Goal: Find contact information

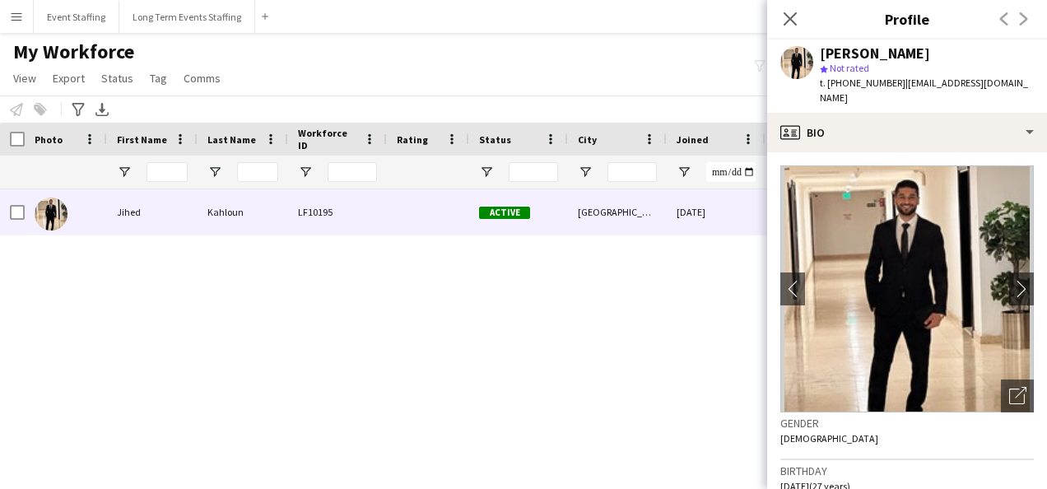
click at [785, 13] on icon at bounding box center [789, 18] width 13 height 13
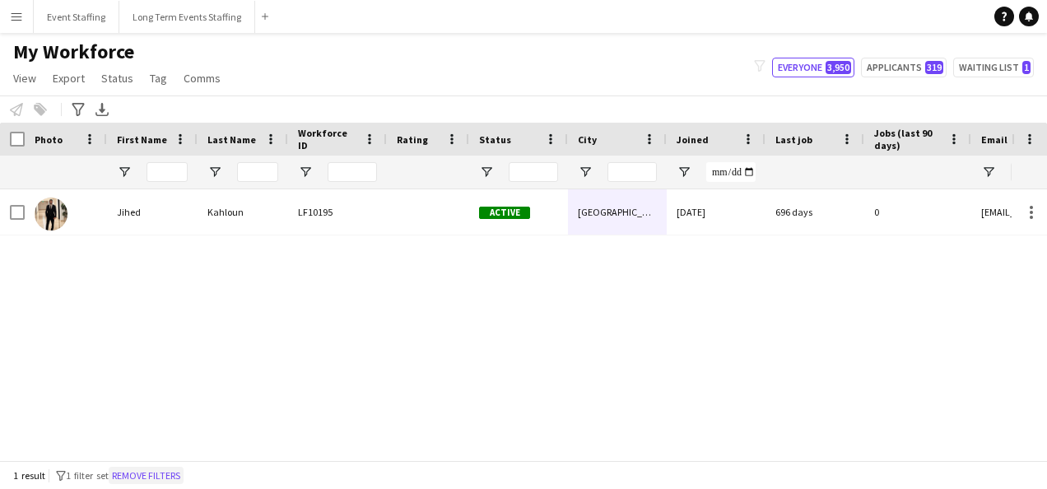
click at [183, 477] on button "Remove filters" at bounding box center [146, 476] width 75 height 18
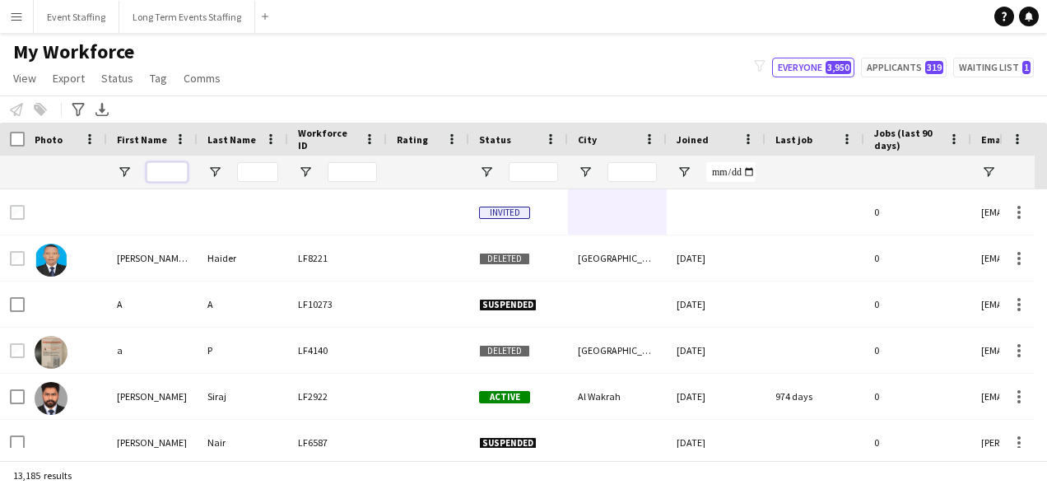
click at [166, 166] on input "First Name Filter Input" at bounding box center [166, 172] width 41 height 20
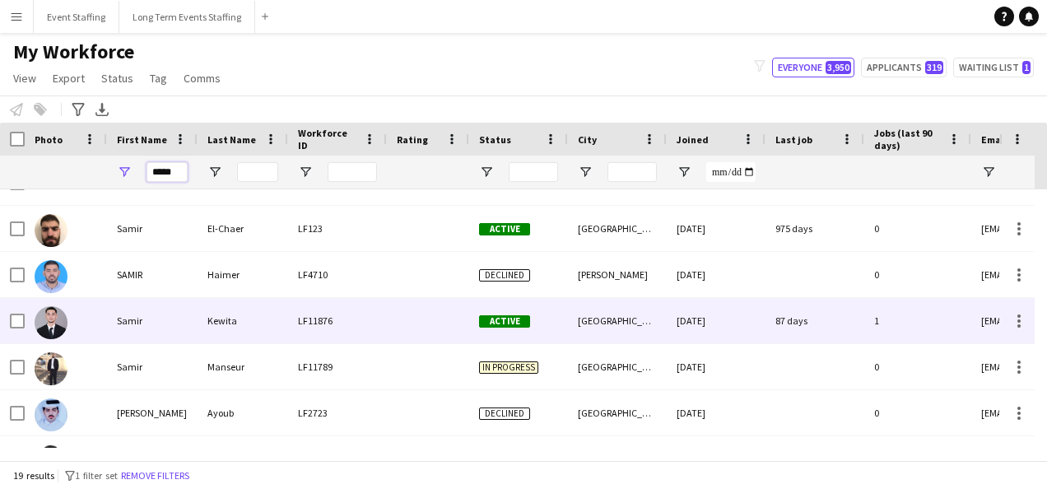
type input "*****"
click at [207, 332] on div "Kewita" at bounding box center [242, 320] width 91 height 45
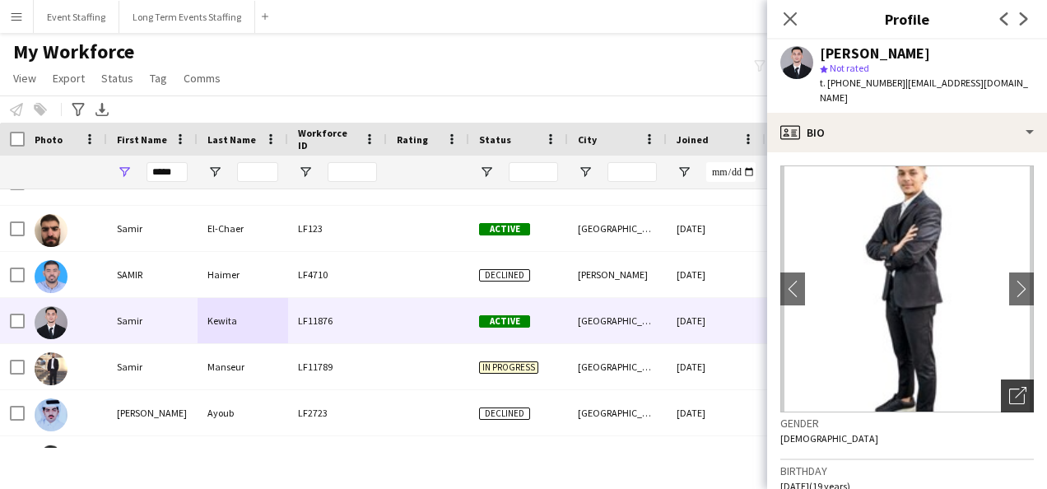
click at [1009, 387] on icon "Open photos pop-in" at bounding box center [1017, 395] width 17 height 17
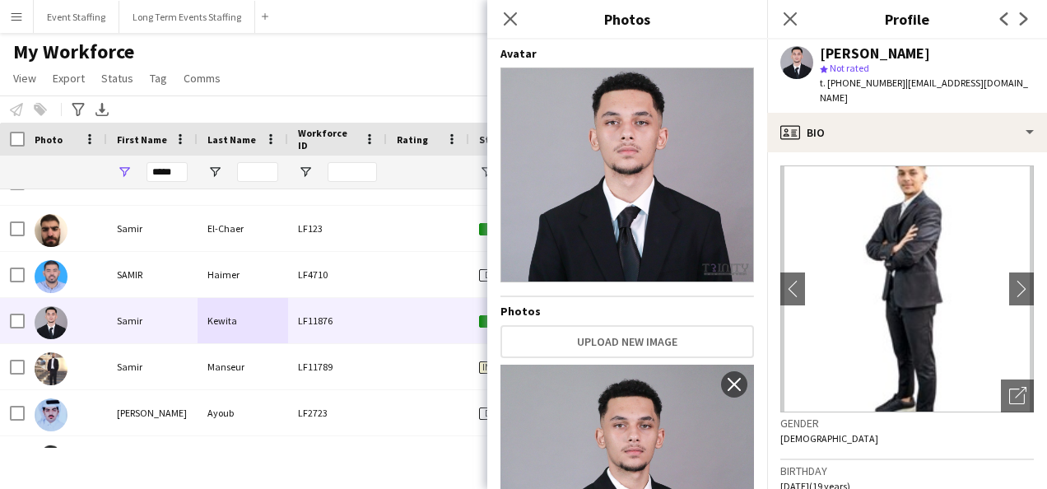
click at [871, 84] on span "t. [PHONE_NUMBER]" at bounding box center [862, 83] width 86 height 12
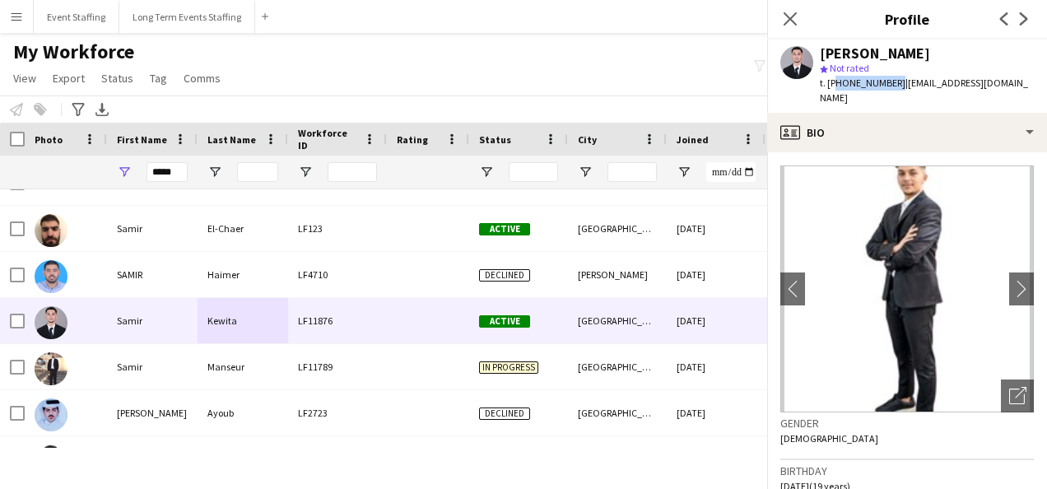
click at [871, 84] on span "t. [PHONE_NUMBER]" at bounding box center [862, 83] width 86 height 12
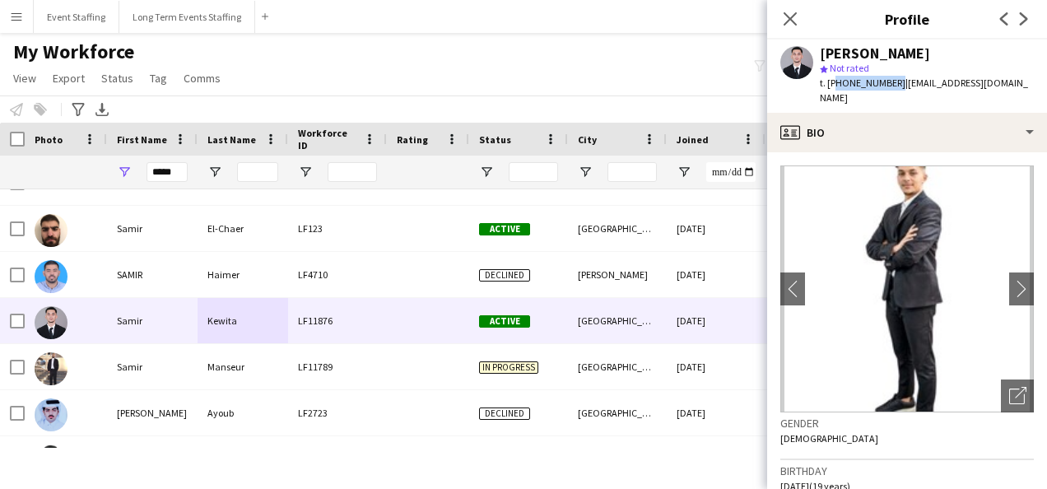
copy span "97431366689"
click at [851, 46] on div "[PERSON_NAME]" at bounding box center [874, 53] width 110 height 15
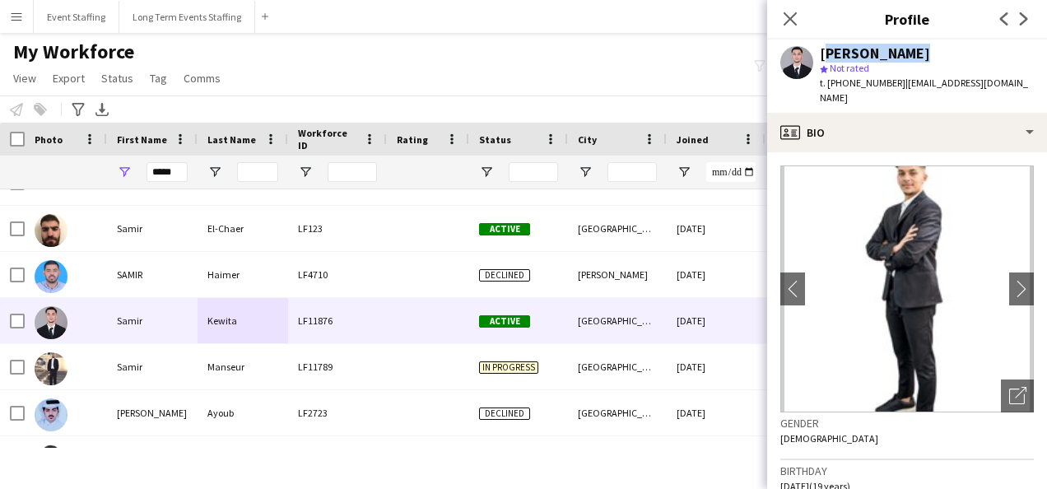
copy div "[PERSON_NAME]"
